Goal: Task Accomplishment & Management: Manage account settings

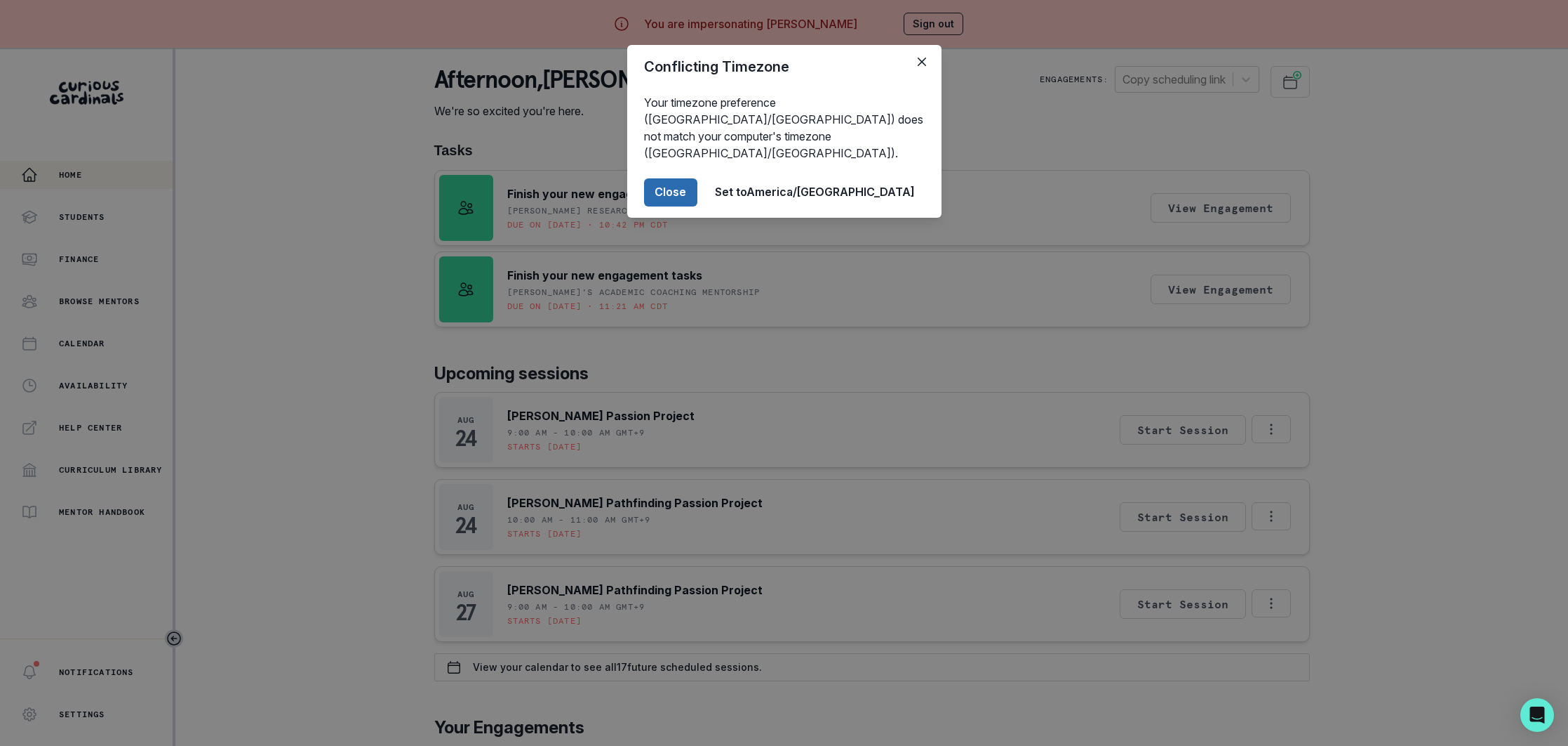
click at [697, 178] on button "Close" at bounding box center [671, 192] width 54 height 28
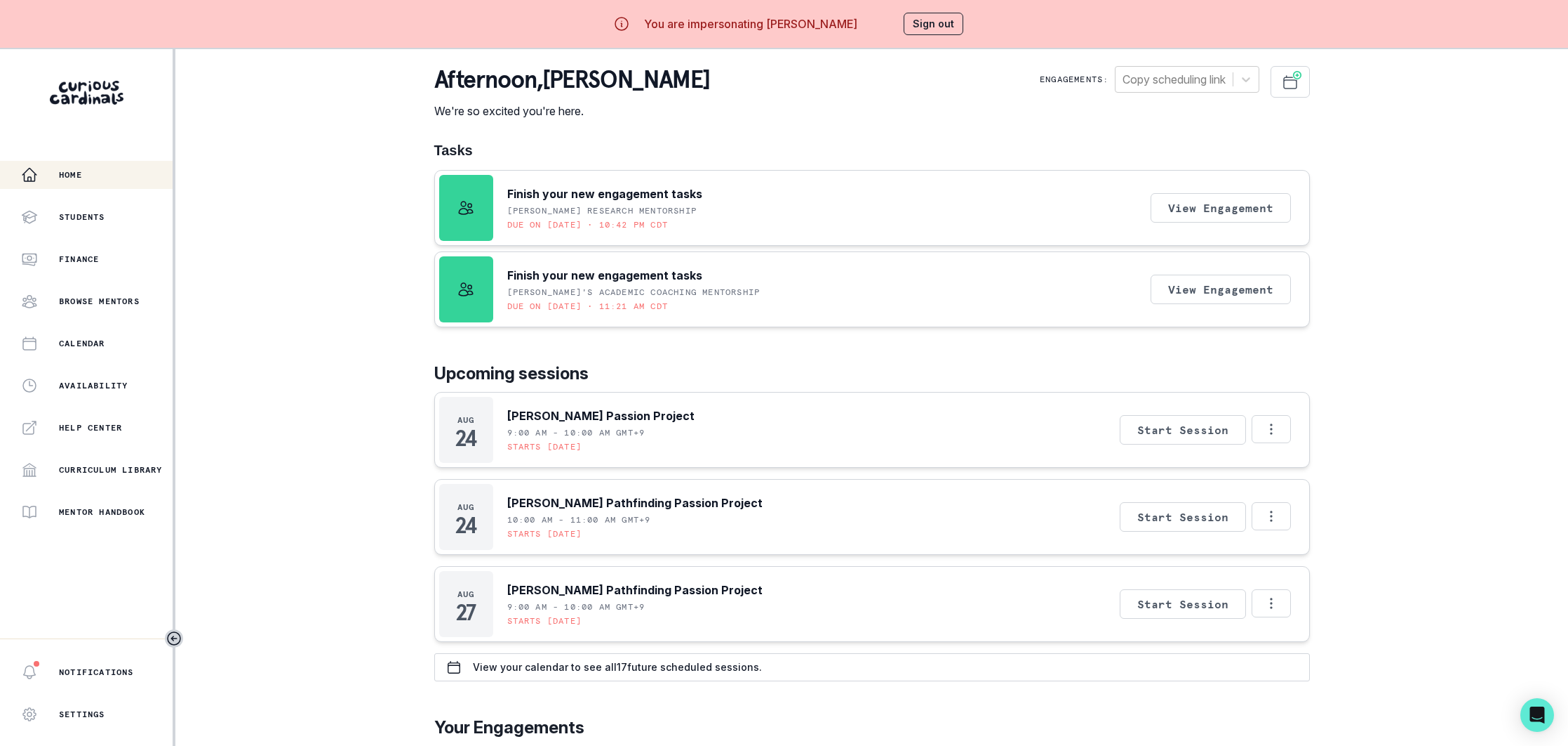
click at [931, 24] on button "Sign out" at bounding box center [933, 24] width 60 height 23
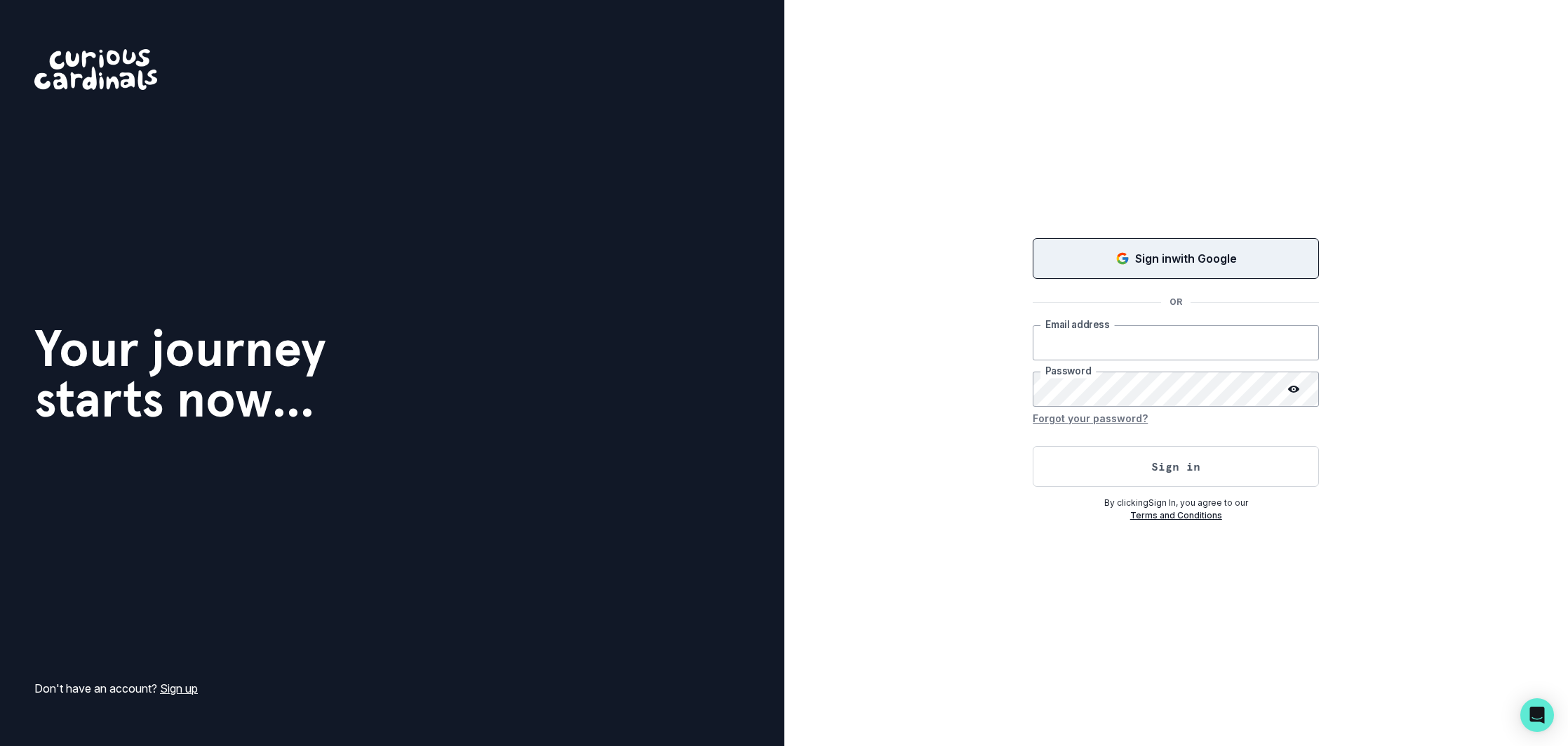
type input "[EMAIL_ADDRESS][DOMAIN_NAME]"
click at [1143, 263] on p "Sign in with Google" at bounding box center [1187, 258] width 102 height 16
